Goal: Information Seeking & Learning: Learn about a topic

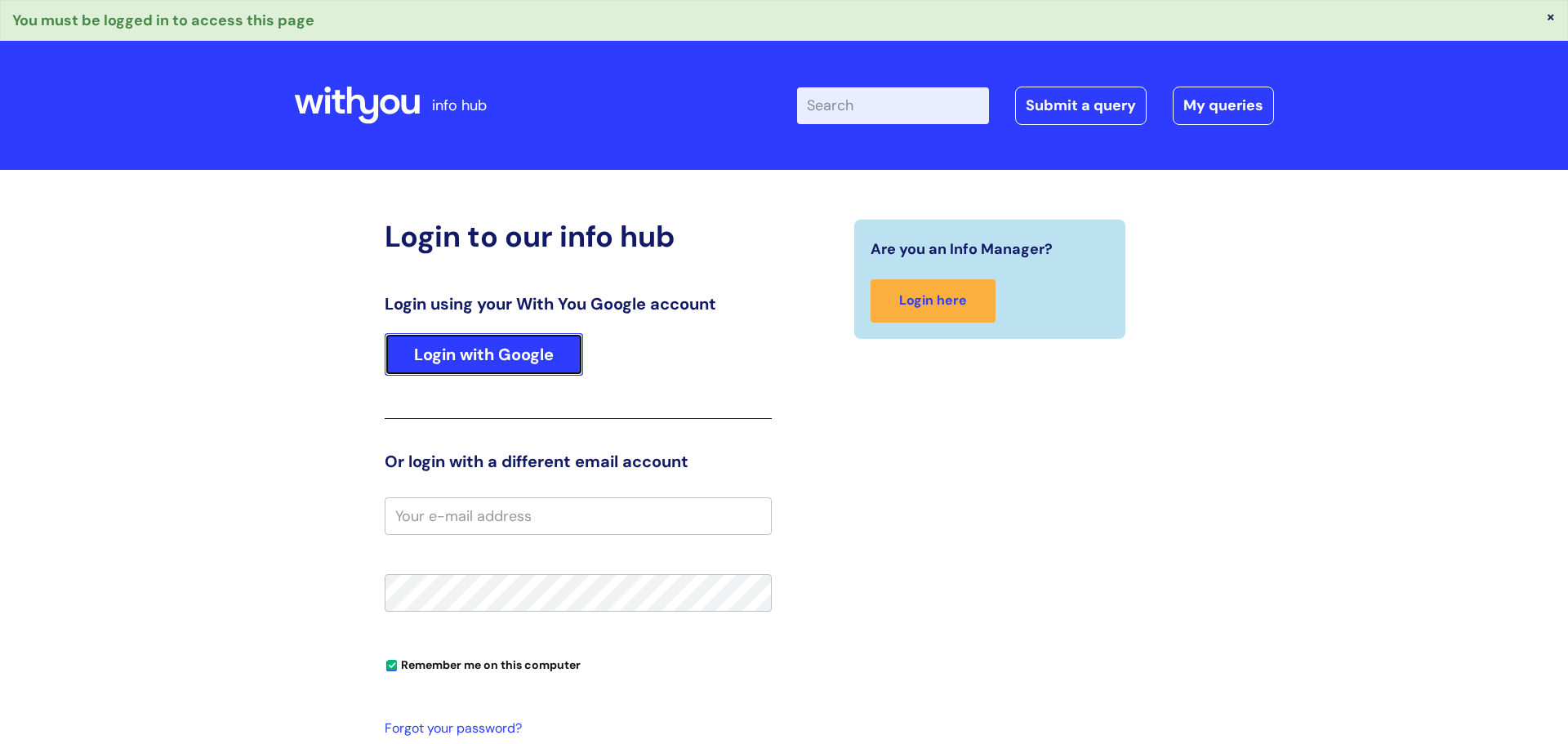
click at [475, 367] on link "Login with Google" at bounding box center [483, 354] width 199 height 42
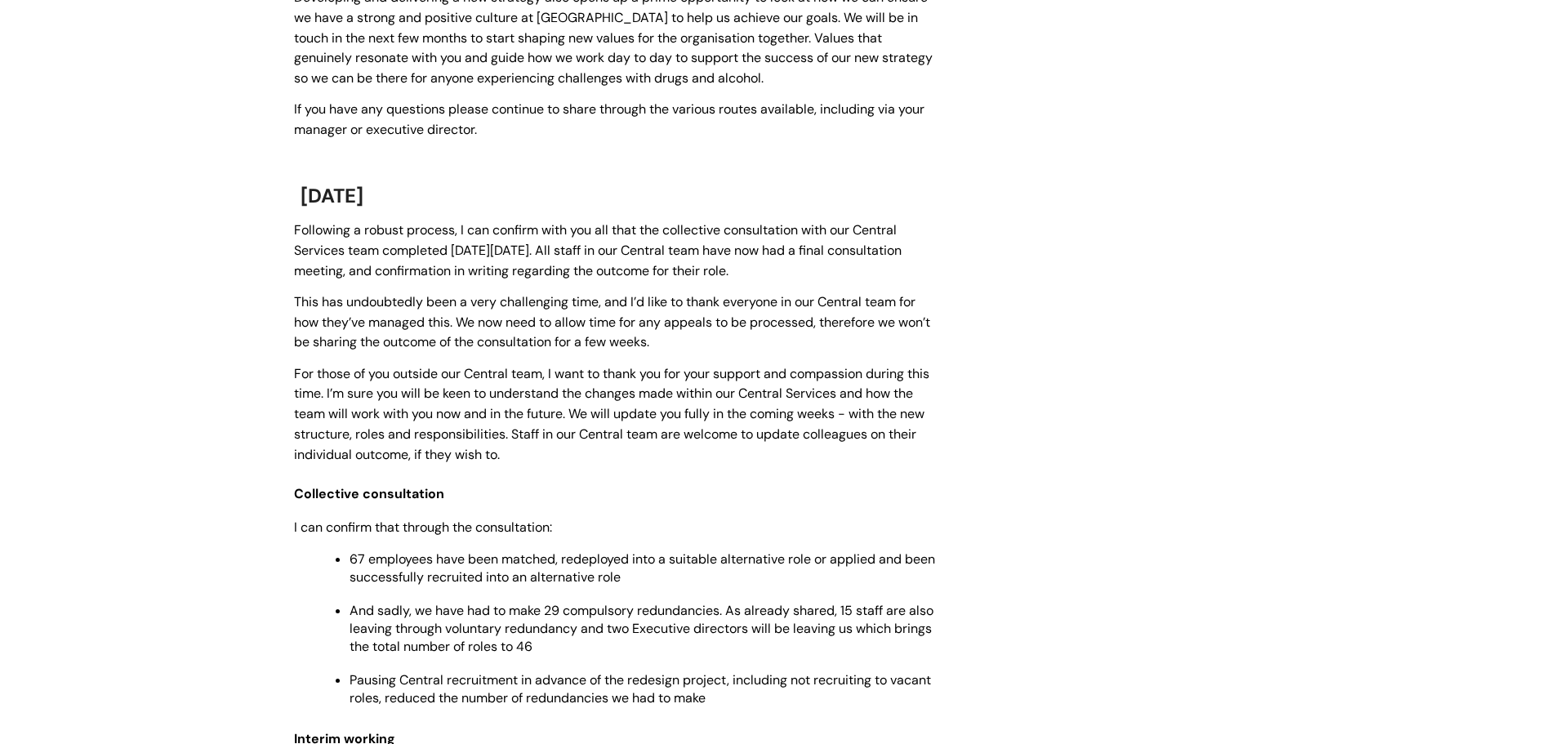
scroll to position [1185, 0]
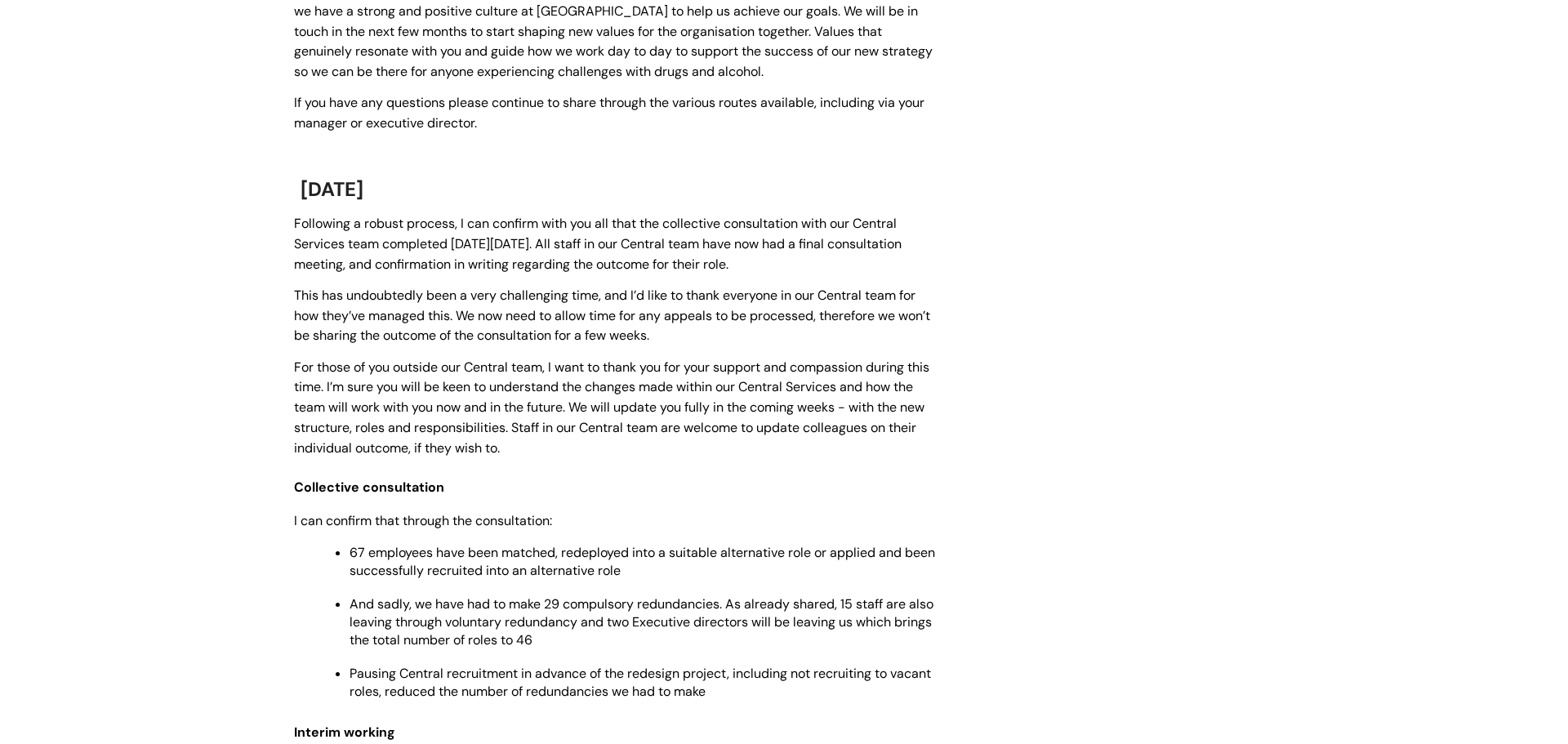
click at [475, 367] on span "For those of you outside our Central team, I want to thank you for your support…" at bounding box center [611, 407] width 635 height 98
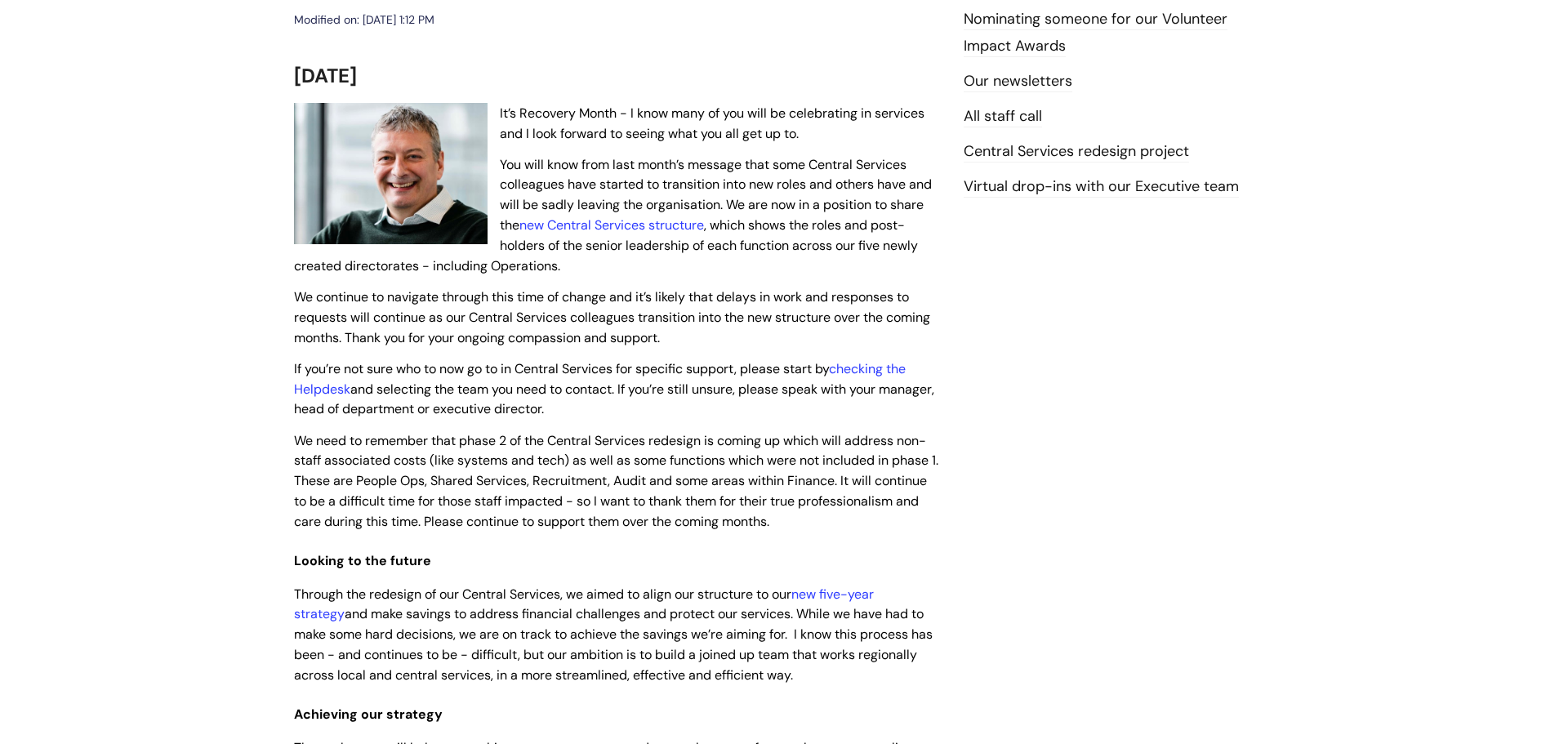
scroll to position [303, 0]
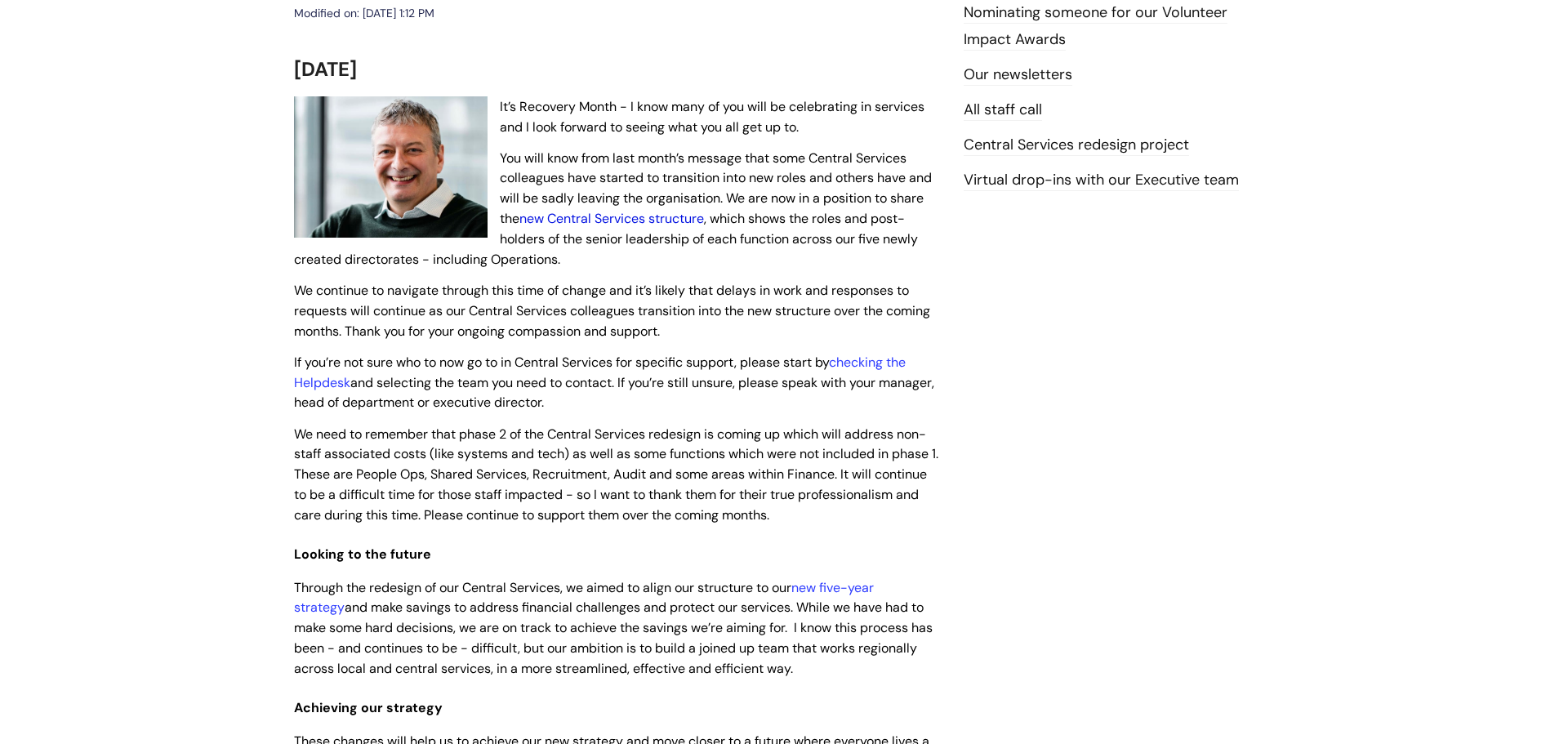
click at [589, 216] on link "new Central Services structure" at bounding box center [611, 218] width 185 height 17
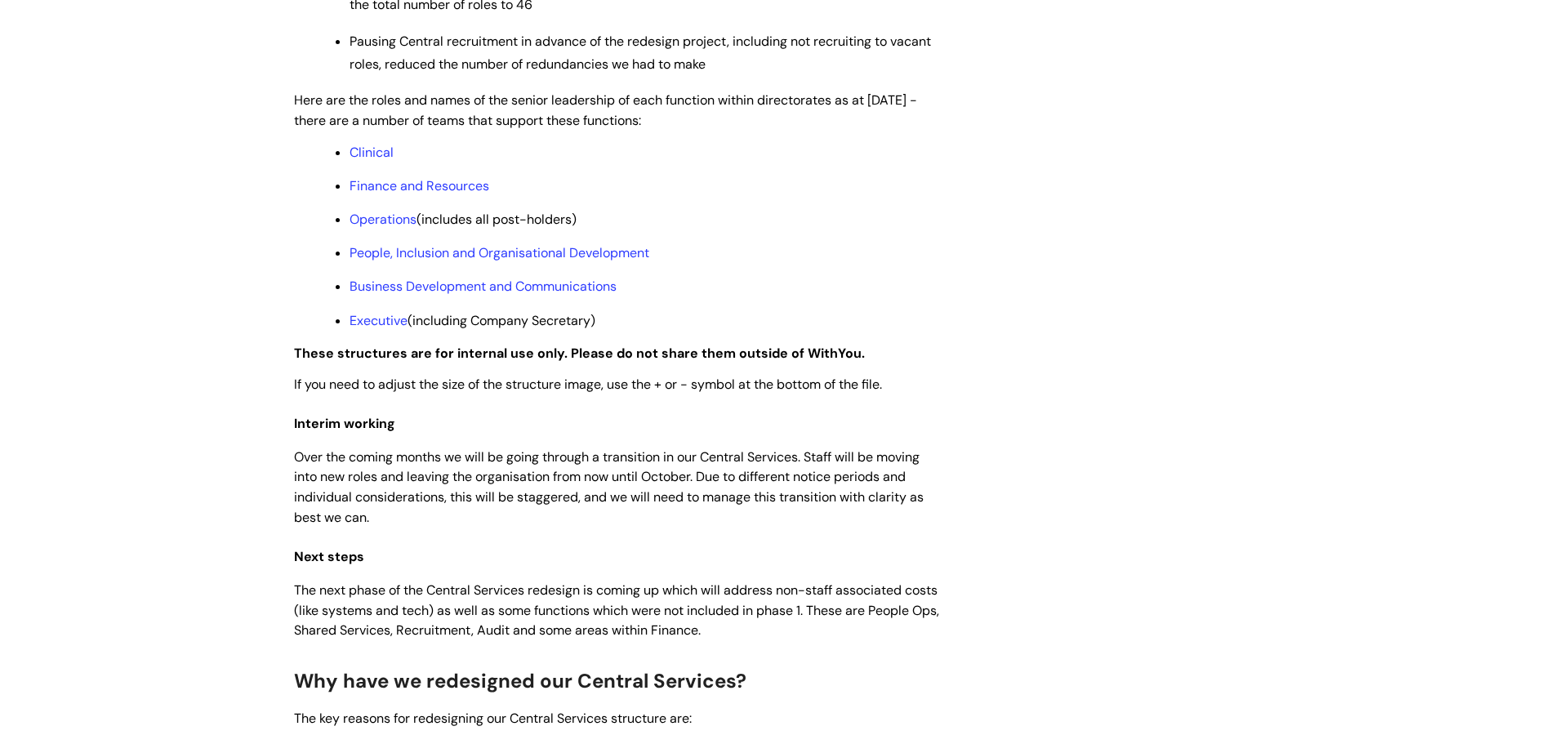
scroll to position [1301, 0]
click at [458, 263] on link "People, Inclusion and Organisational Development" at bounding box center [499, 254] width 300 height 17
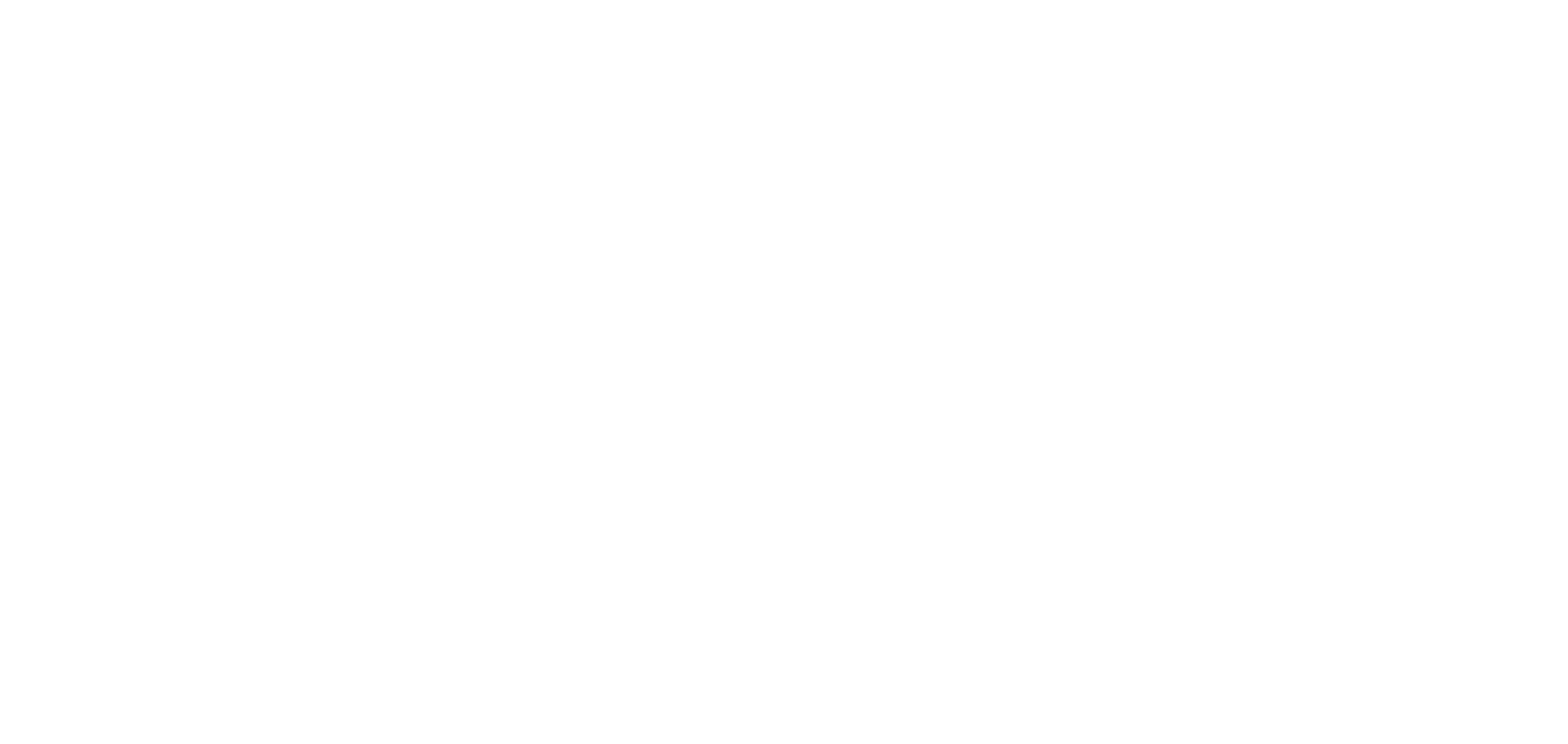
scroll to position [1299, 0]
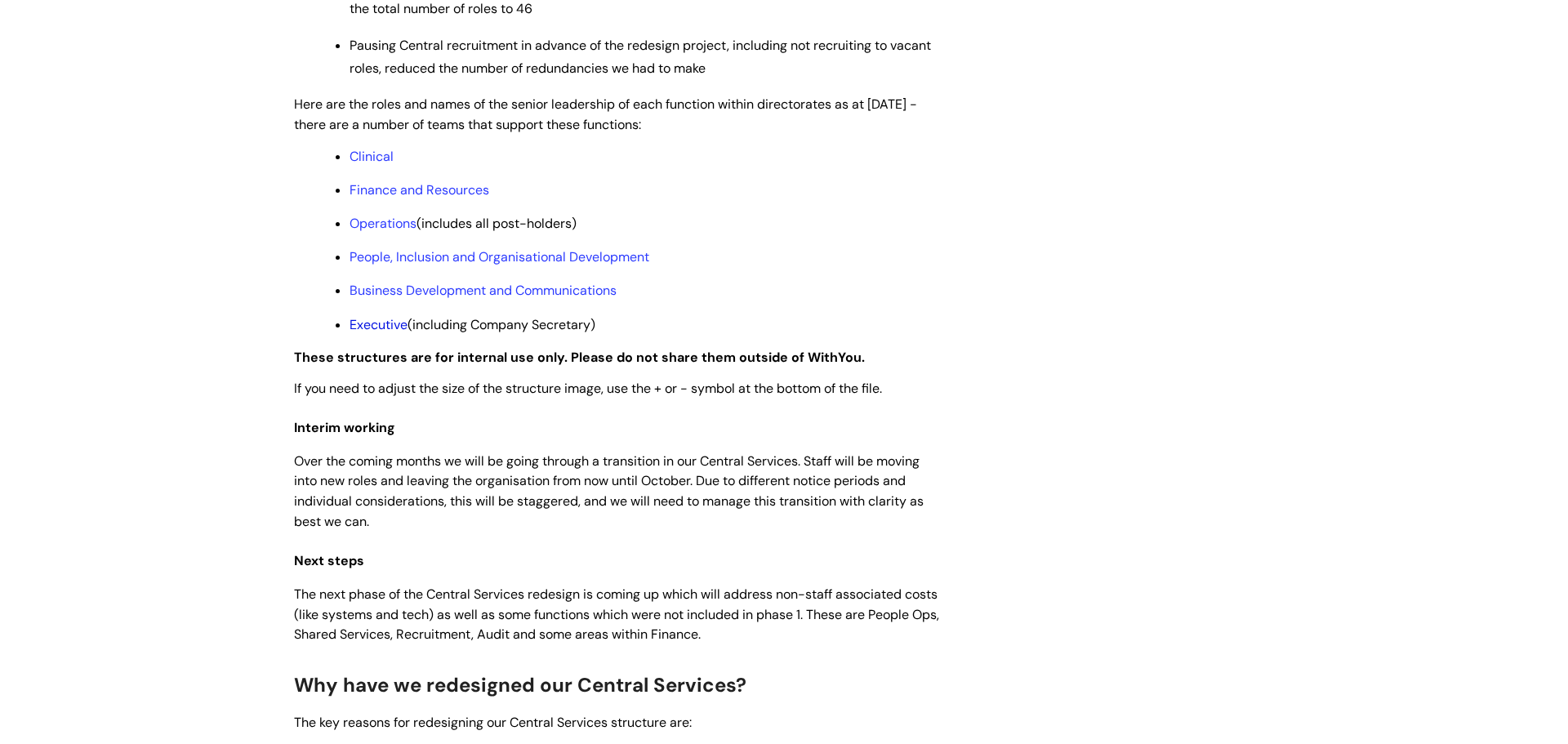
click at [383, 333] on link "Executive" at bounding box center [378, 325] width 58 height 17
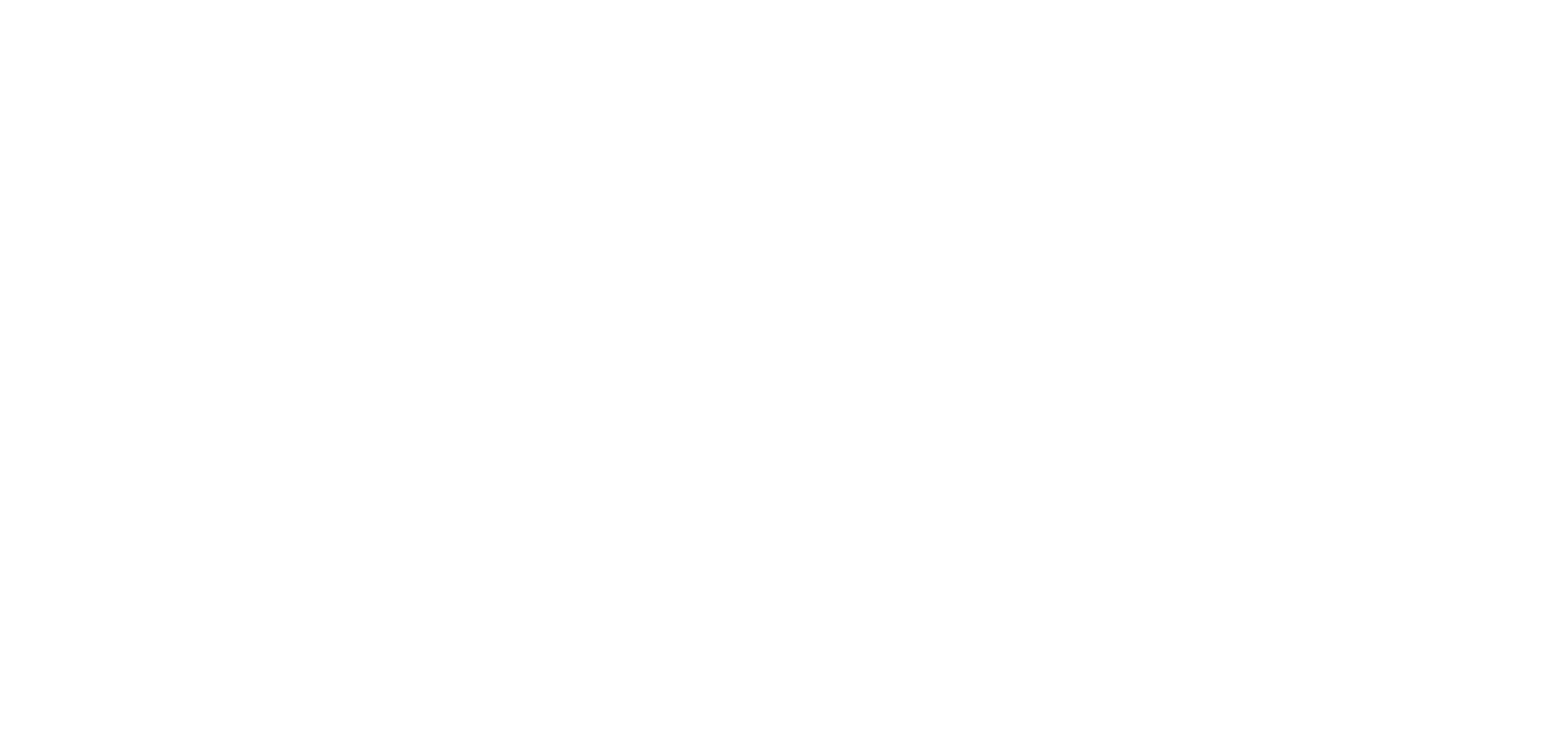
scroll to position [1297, 0]
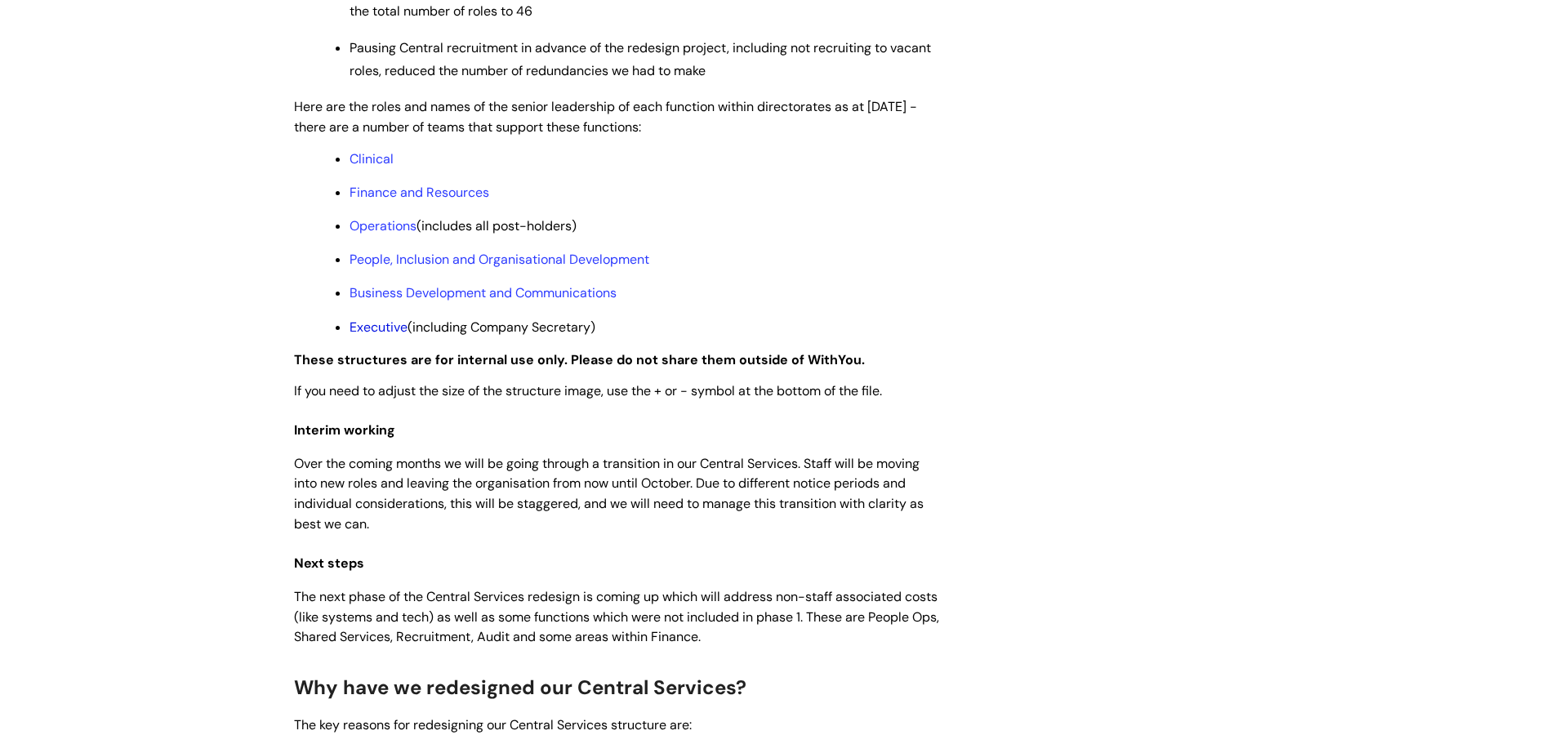
click at [357, 336] on link "Executive" at bounding box center [378, 327] width 58 height 17
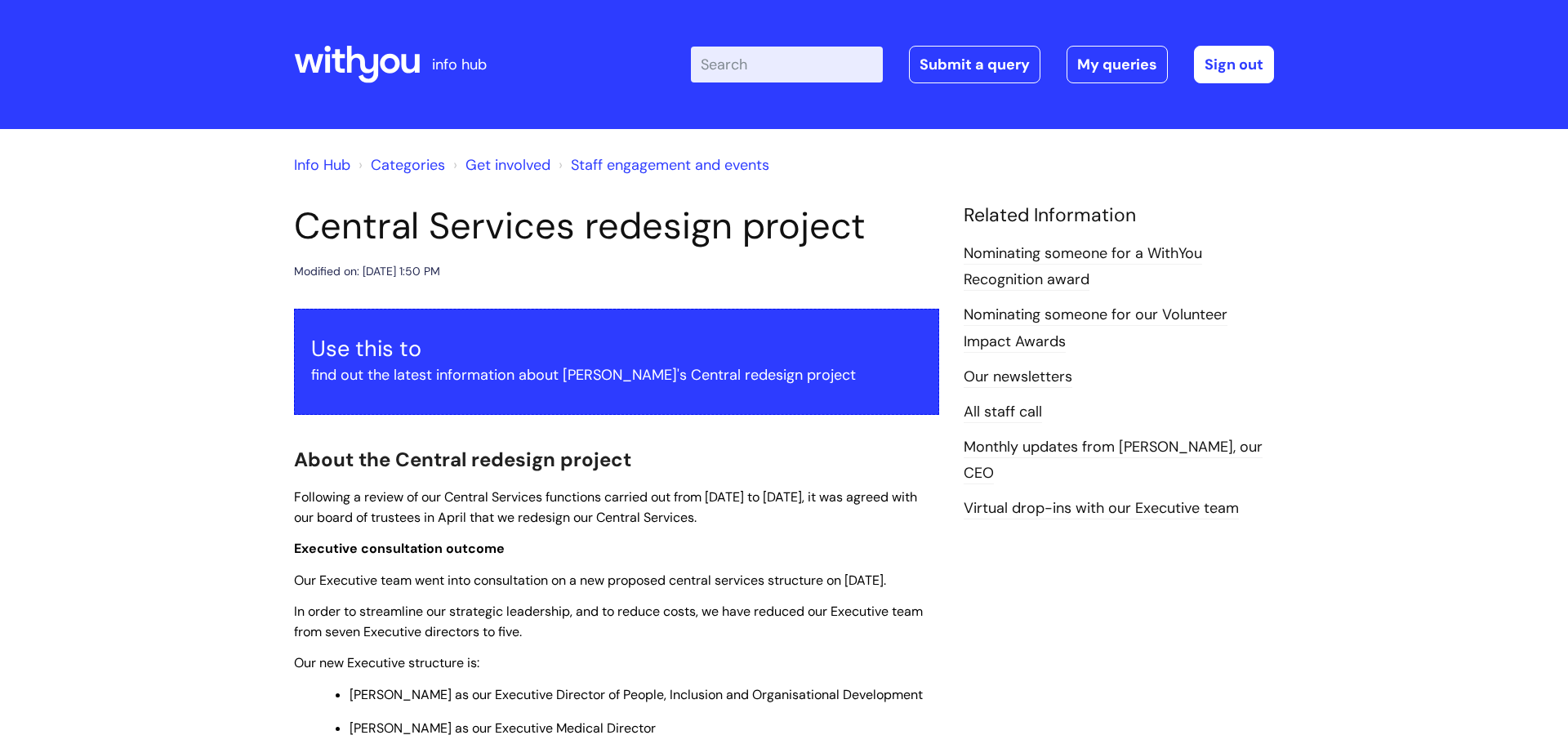
scroll to position [1294, 0]
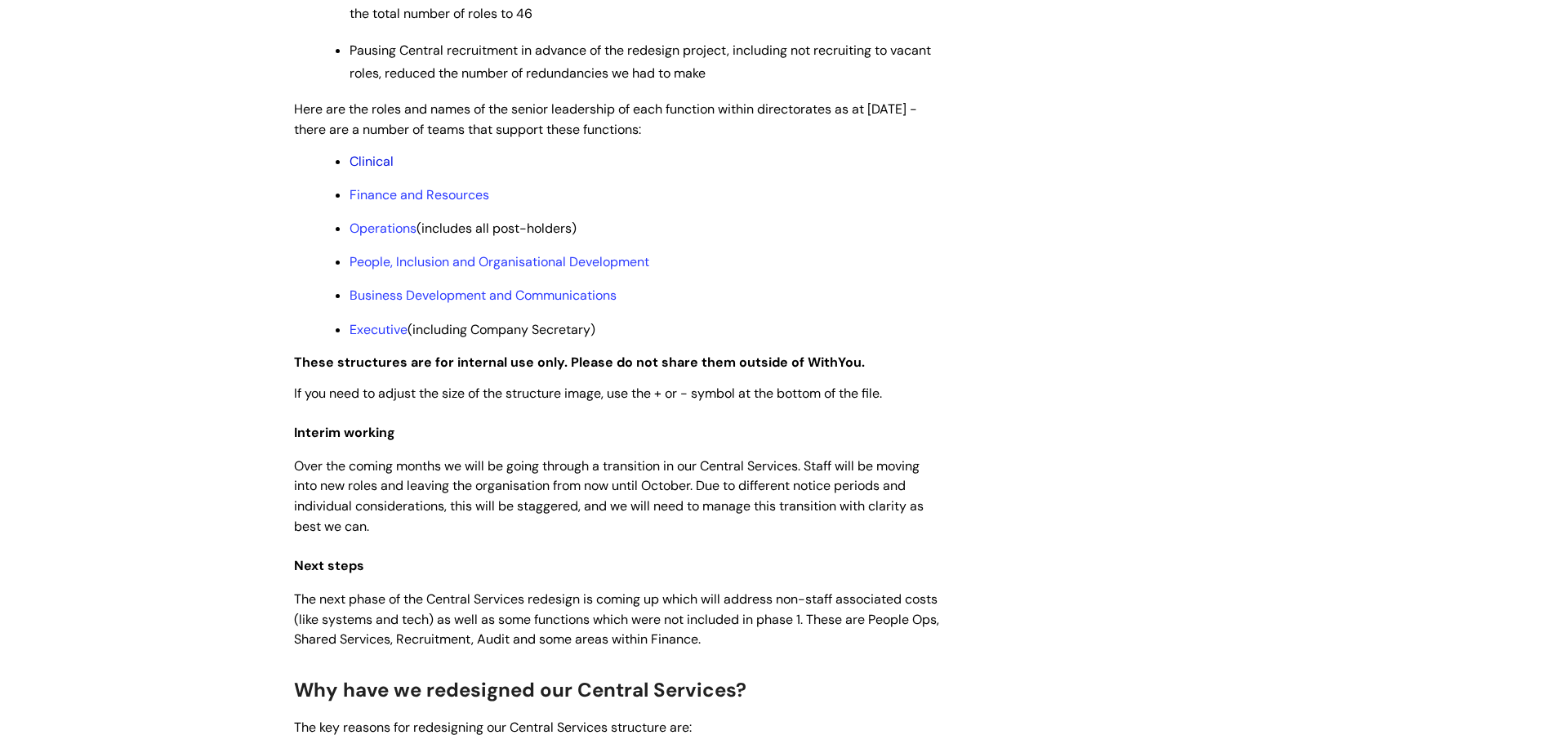
click at [369, 170] on link "Clinical" at bounding box center [371, 161] width 44 height 17
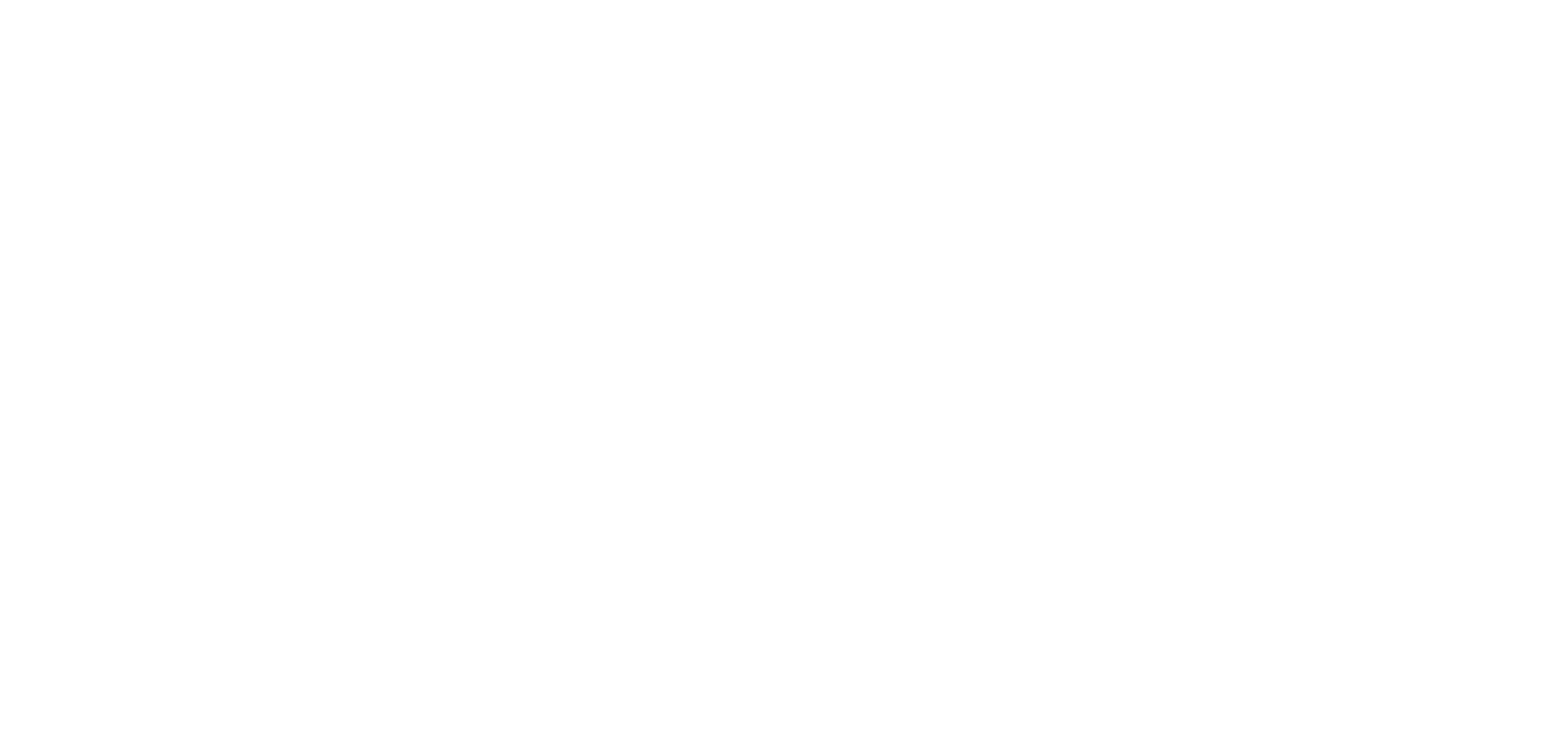
scroll to position [1292, 0]
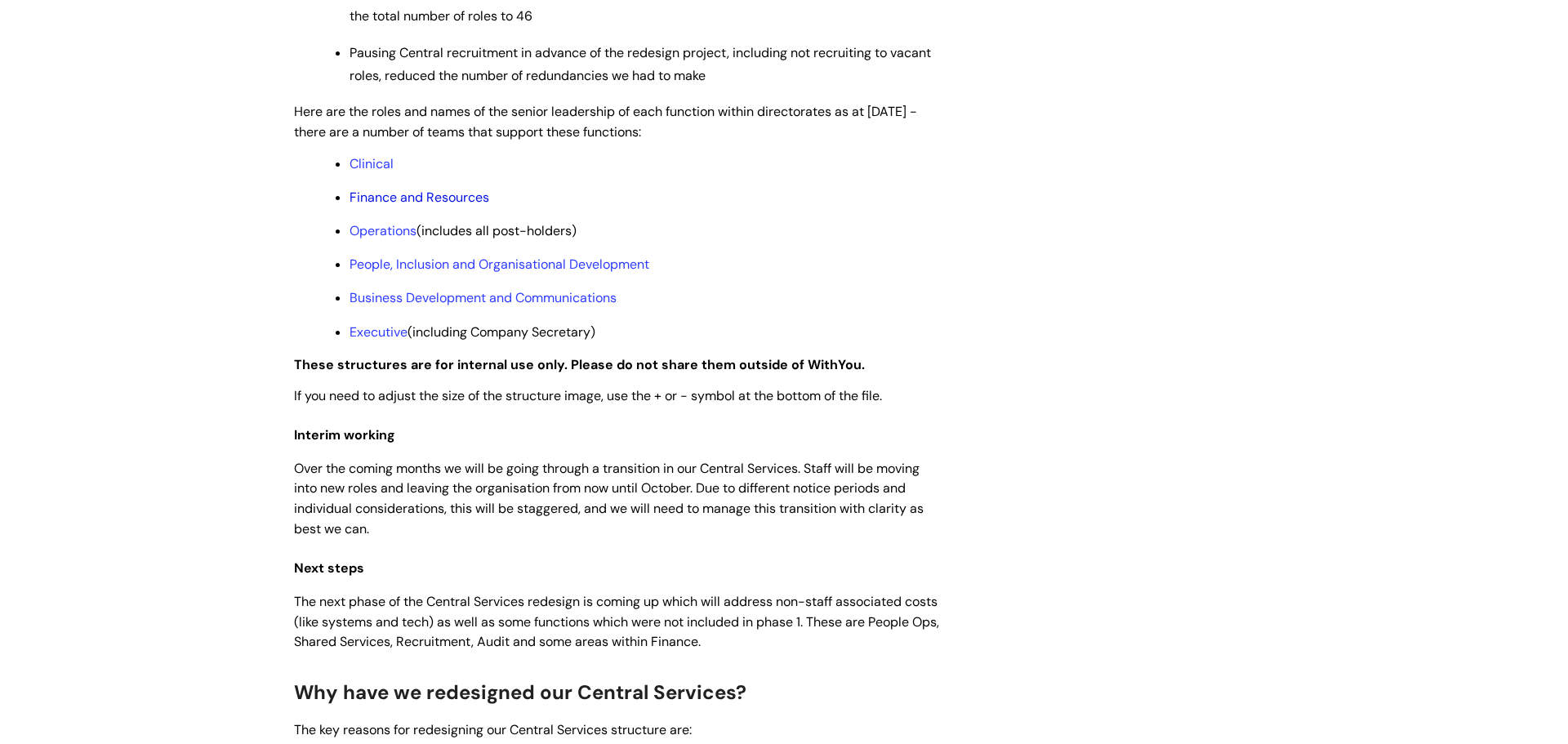
click at [384, 206] on link "Finance and Resources" at bounding box center [419, 197] width 140 height 17
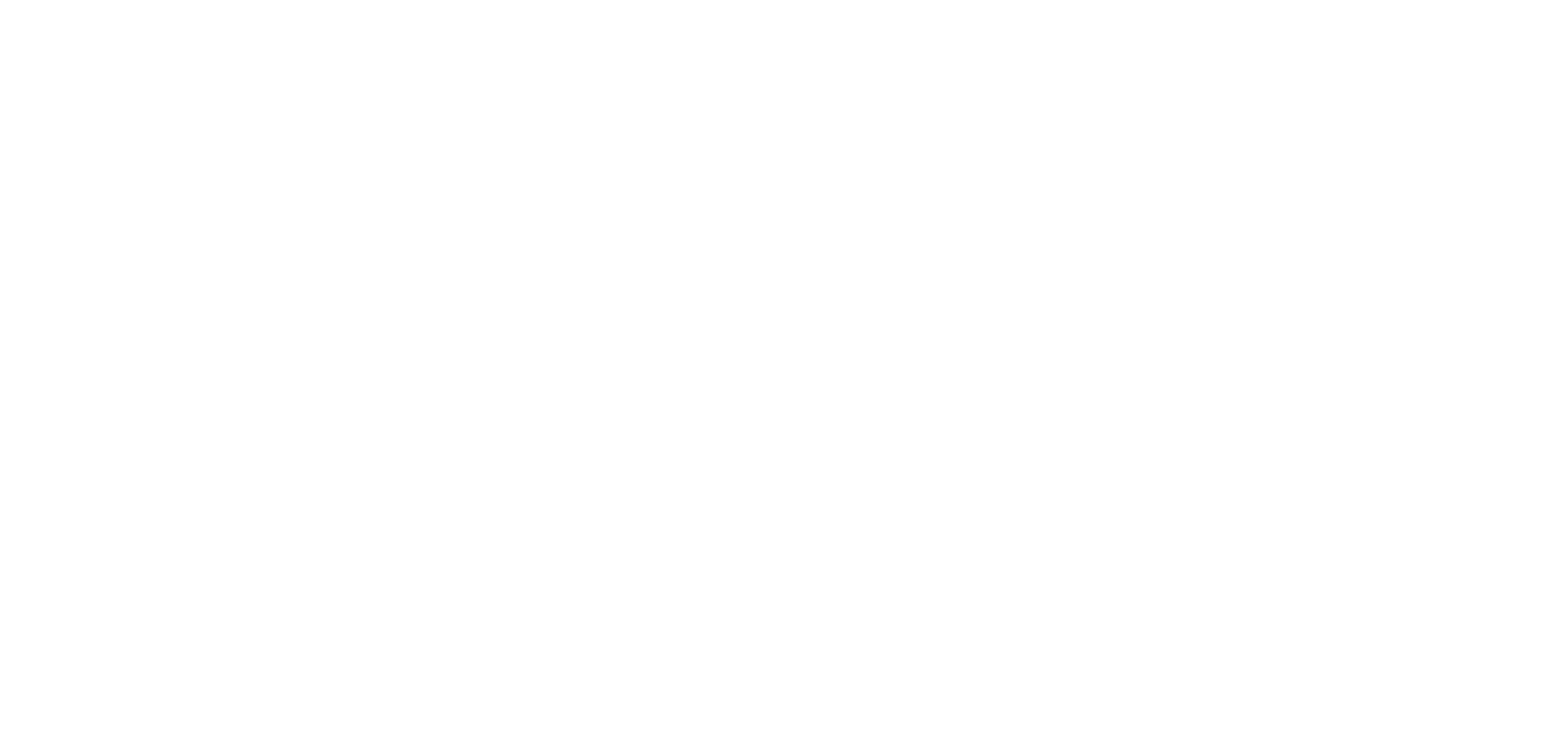
scroll to position [1292, 0]
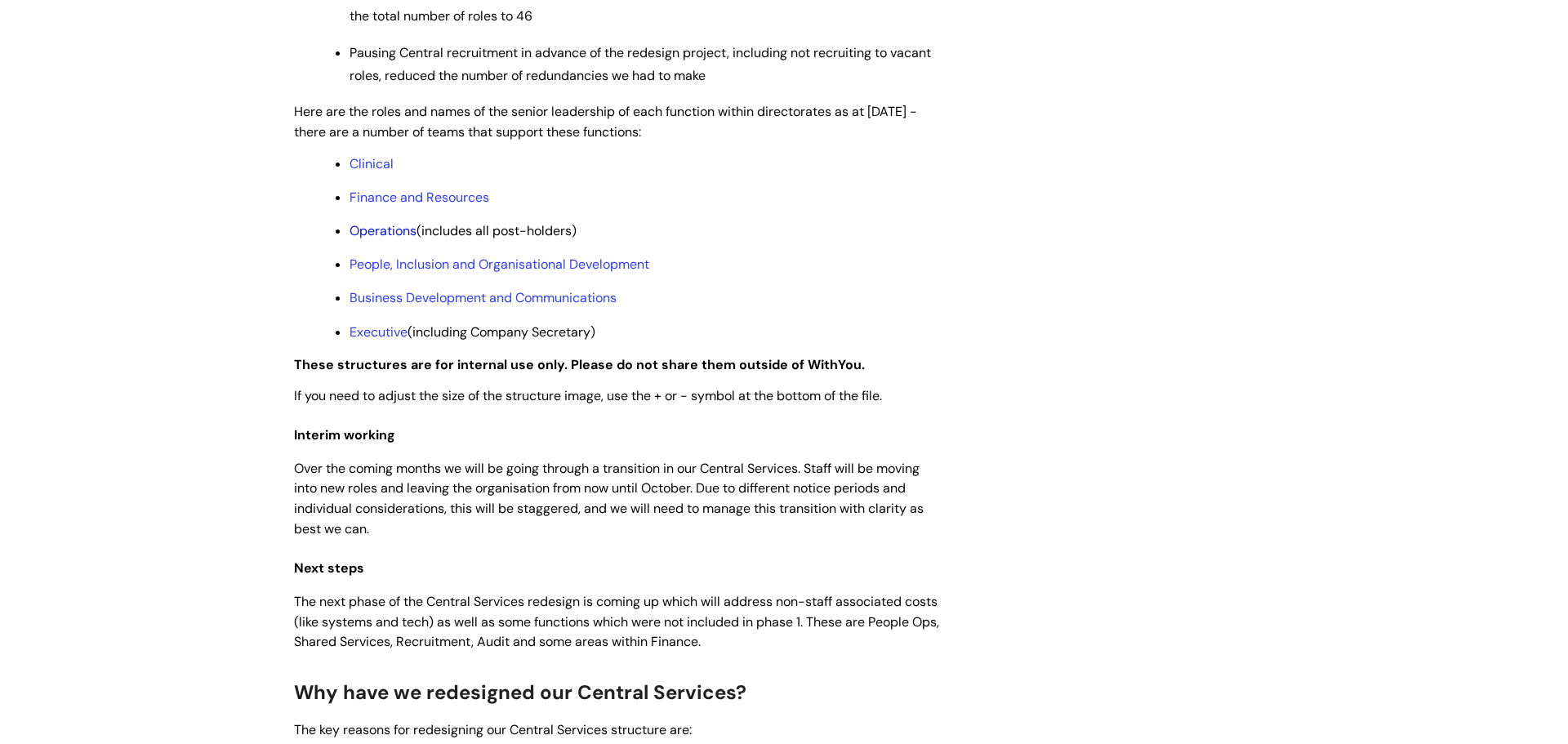
click at [396, 239] on link "Operations" at bounding box center [382, 231] width 67 height 17
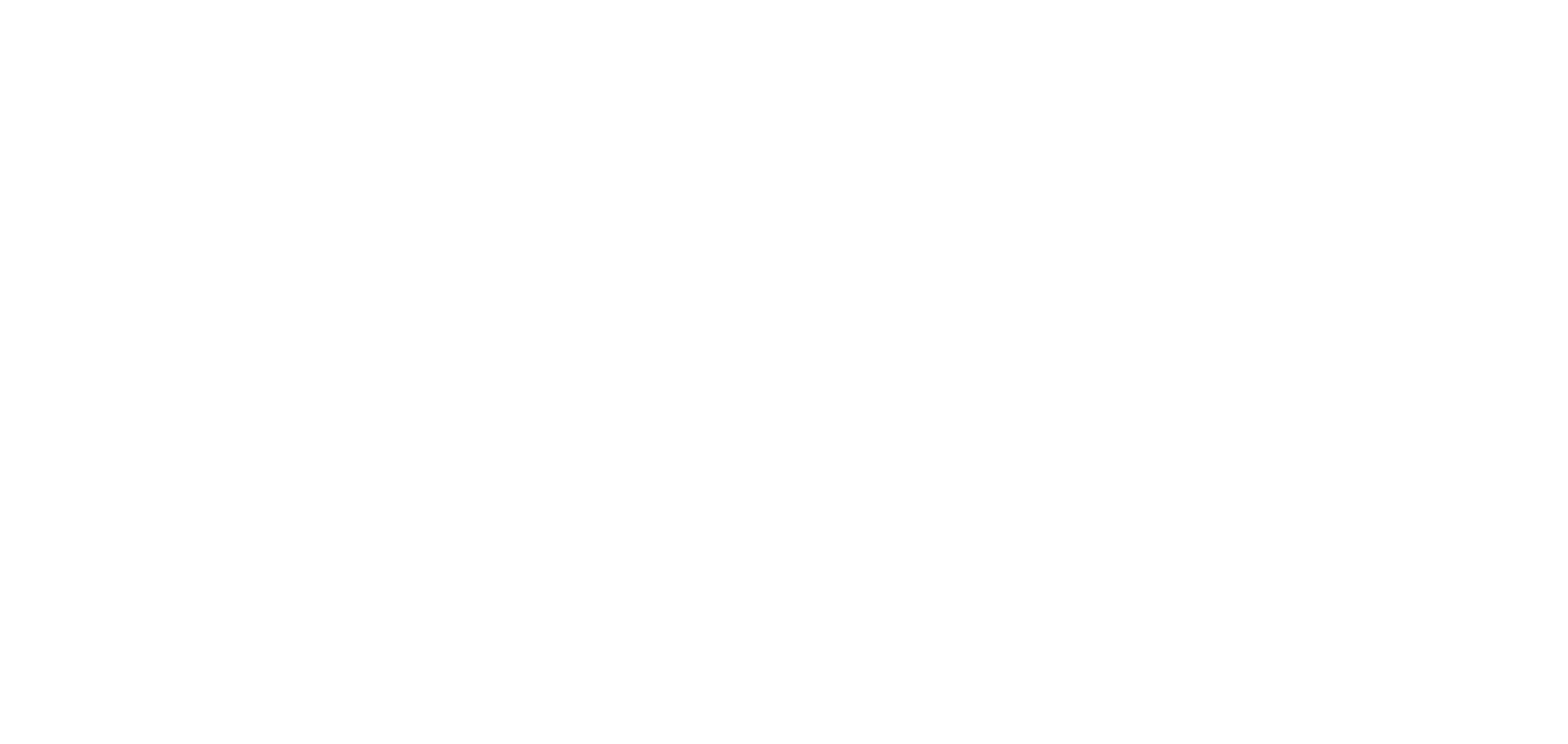
scroll to position [1292, 0]
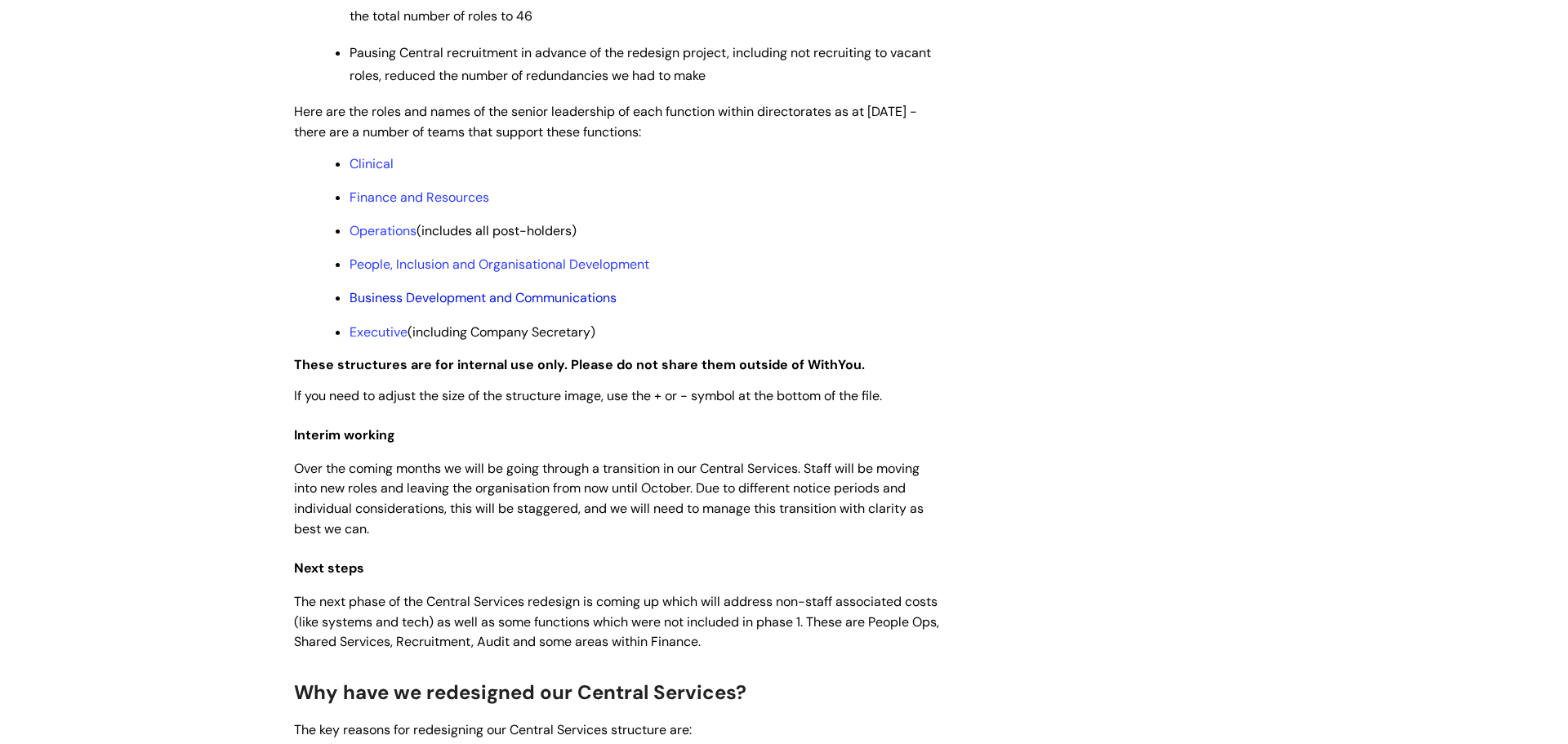
click at [386, 306] on link "Business Development and Communications" at bounding box center [483, 298] width 267 height 17
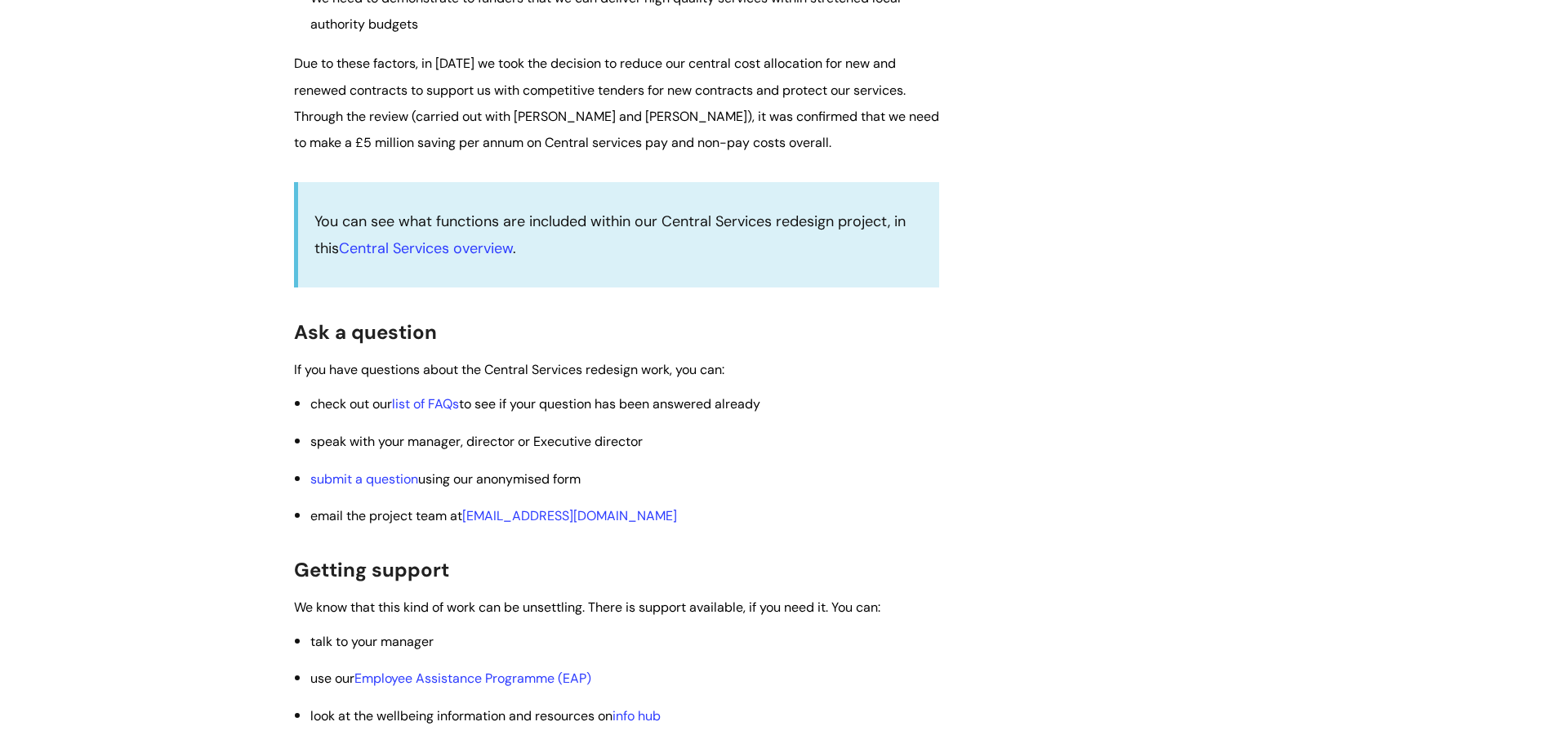
scroll to position [2471, 0]
click at [437, 260] on link "Central Services overview" at bounding box center [426, 249] width 174 height 19
